Goal: Answer question/provide support

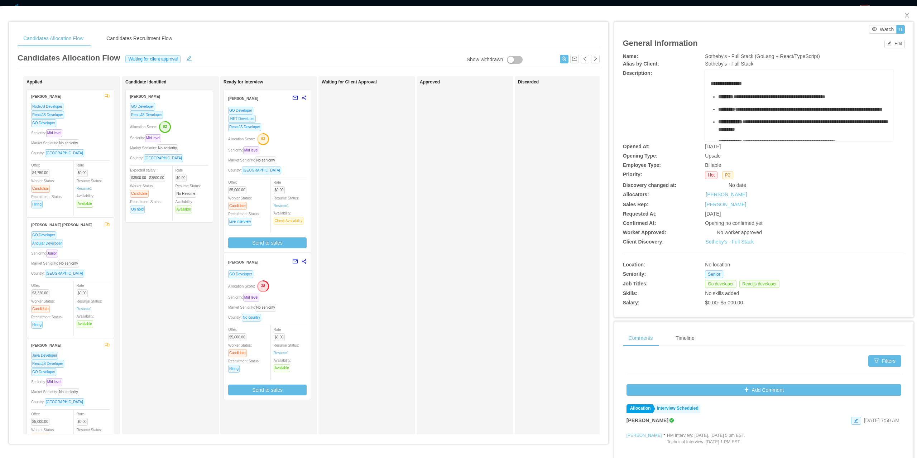
click at [285, 292] on div "GO Developer Allocation Score: 38 Seniority: Mid level Market Seniority: No sen…" at bounding box center [267, 332] width 78 height 125
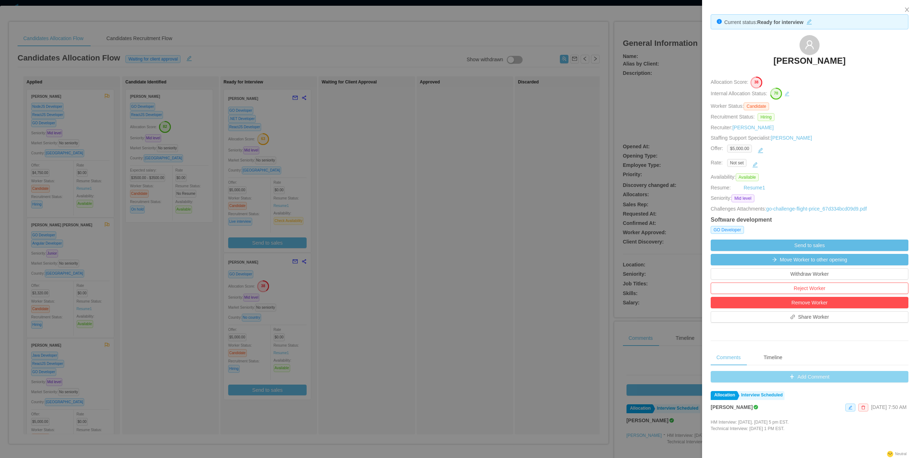
click at [805, 380] on button "Add Comment" at bounding box center [810, 376] width 198 height 11
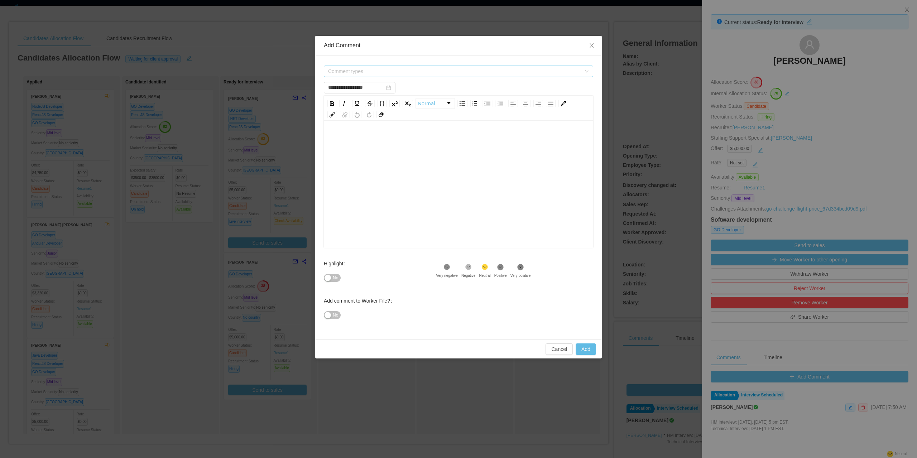
click at [366, 76] on span "Comment types" at bounding box center [456, 71] width 256 height 11
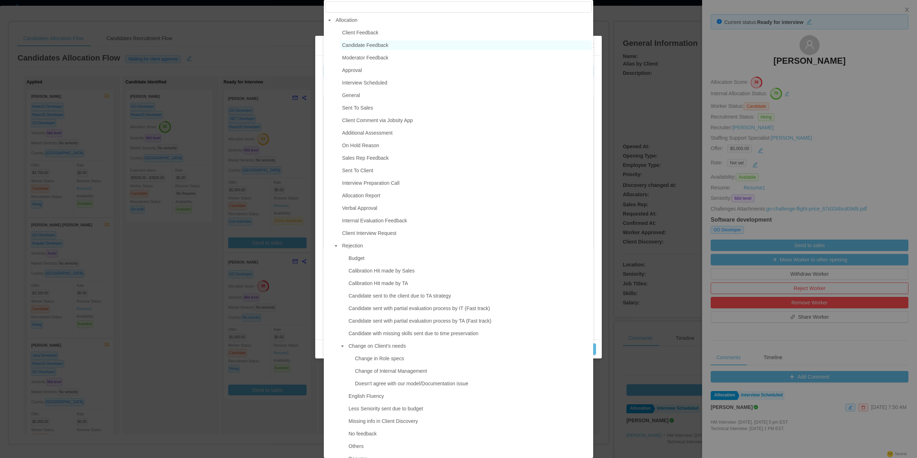
click at [379, 48] on span "Candidate Feedback" at bounding box center [365, 45] width 46 height 6
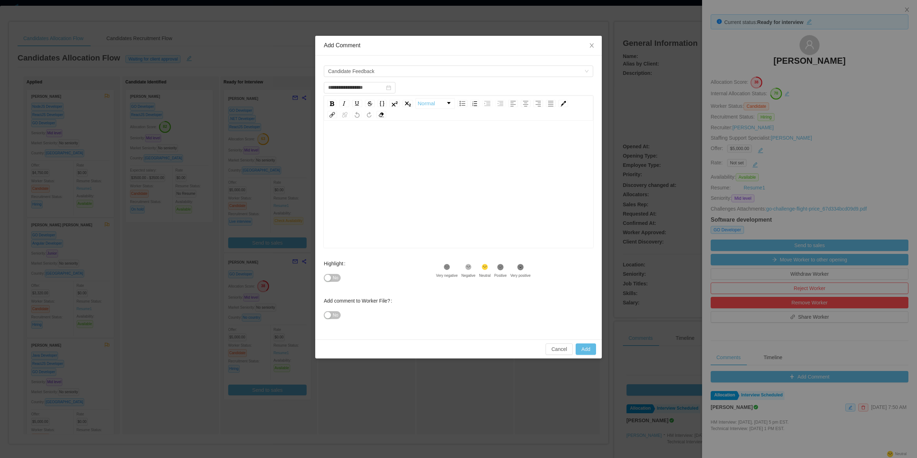
click at [371, 175] on div "rdw-editor" at bounding box center [459, 195] width 258 height 125
drag, startPoint x: 329, startPoint y: 272, endPoint x: 336, endPoint y: 276, distance: 8.2
click at [334, 275] on div "No" at bounding box center [380, 278] width 112 height 14
click at [339, 277] on button "No" at bounding box center [332, 278] width 17 height 8
click at [372, 156] on div "rdw-editor" at bounding box center [459, 195] width 258 height 125
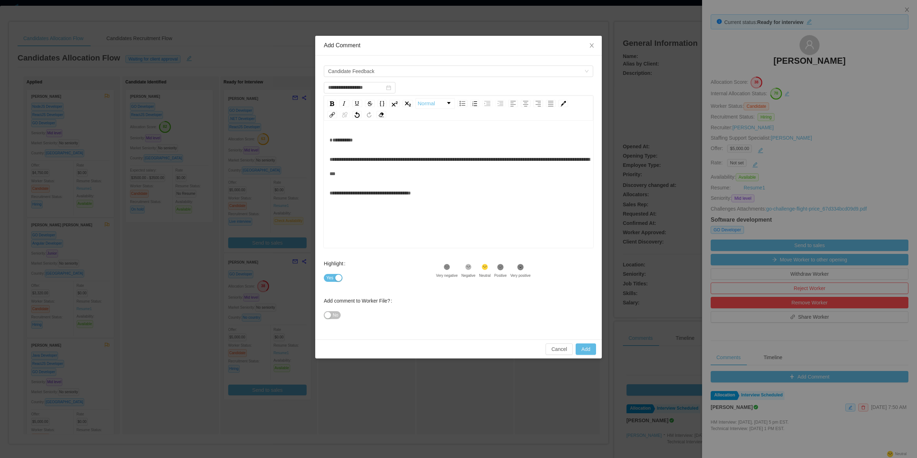
click at [348, 147] on div "*********" at bounding box center [459, 140] width 258 height 14
click at [589, 350] on button "Add" at bounding box center [586, 349] width 20 height 11
type input "**********"
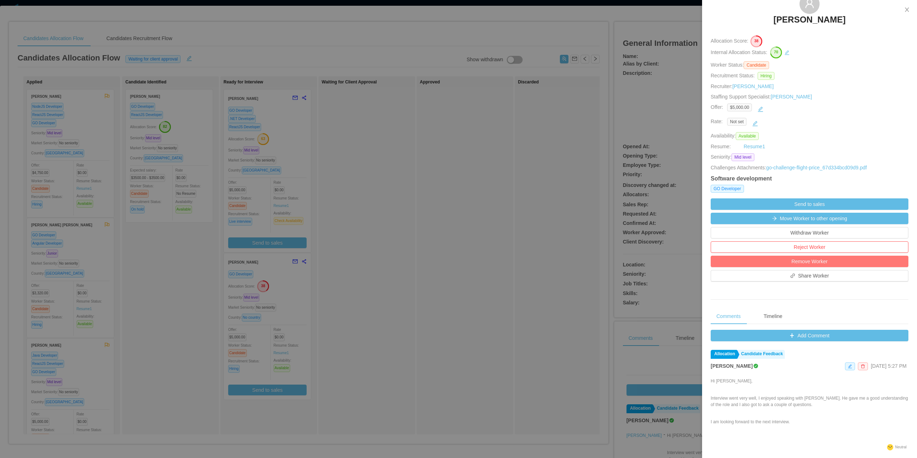
scroll to position [154, 0]
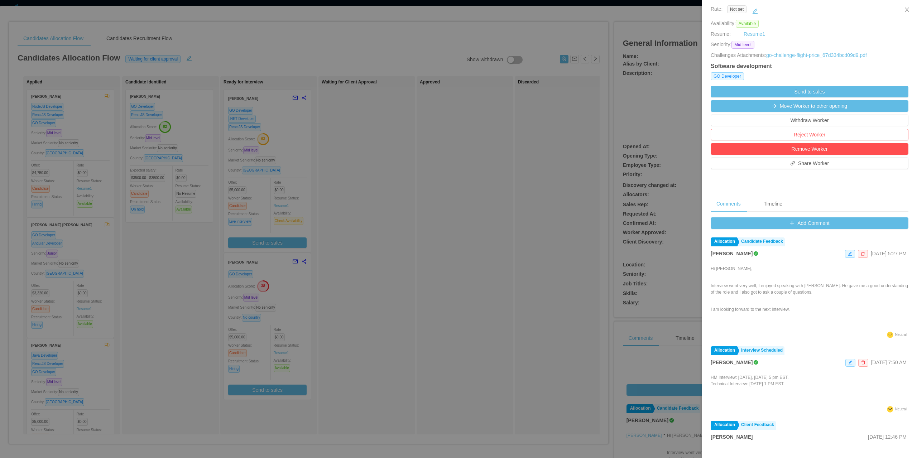
drag, startPoint x: 375, startPoint y: 162, endPoint x: 317, endPoint y: 95, distance: 88.9
click at [382, 166] on div at bounding box center [458, 229] width 917 height 458
